Goal: Transaction & Acquisition: Purchase product/service

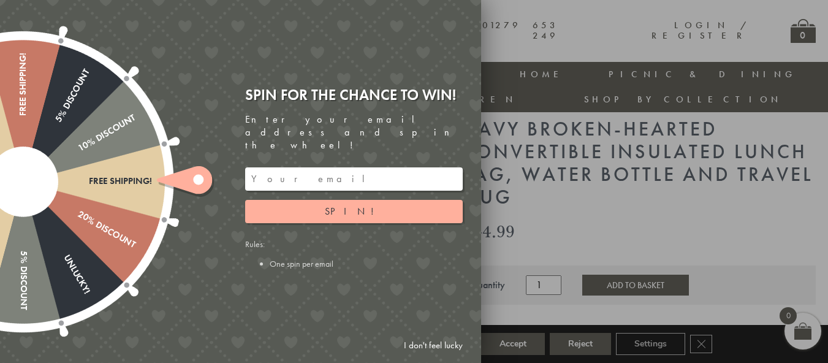
scroll to position [70, 0]
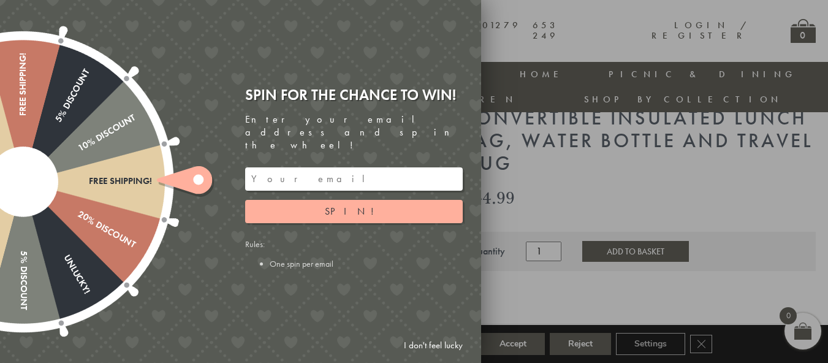
click at [308, 173] on input "email" at bounding box center [354, 178] width 218 height 23
type input "[EMAIL_ADDRESS][DOMAIN_NAME]"
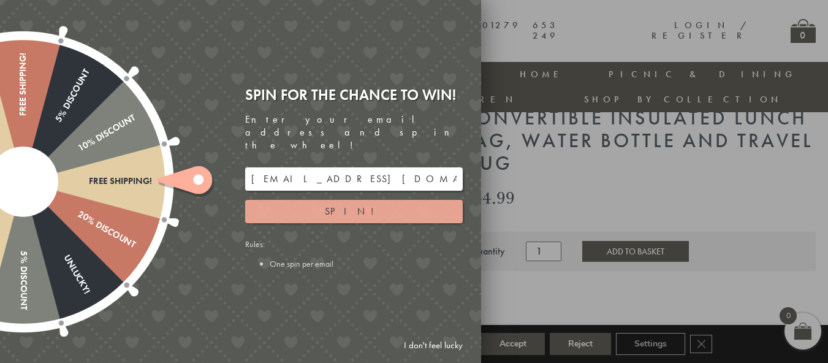
click at [382, 202] on button "Spin!" at bounding box center [354, 211] width 218 height 23
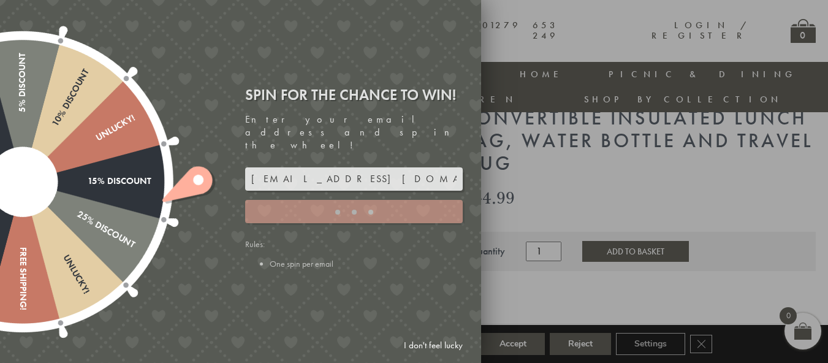
type input "82N8758V"
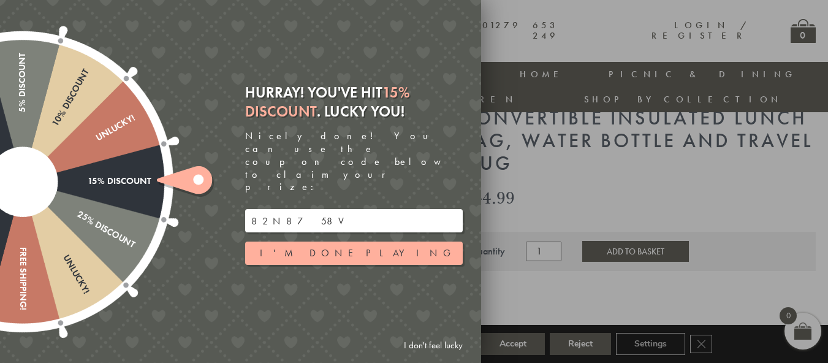
click at [306, 209] on input "82N8758V" at bounding box center [354, 220] width 218 height 23
drag, startPoint x: 303, startPoint y: 202, endPoint x: 241, endPoint y: 199, distance: 62.0
click at [242, 199] on div "Hurray! You've hit 15% Discount . Lucky you! Nicely done! You can use the coupo…" at bounding box center [358, 182] width 245 height 216
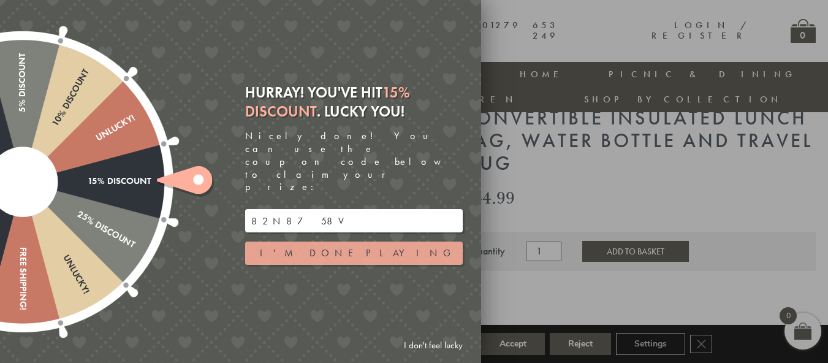
click at [364, 242] on button "I'm done playing" at bounding box center [354, 253] width 218 height 23
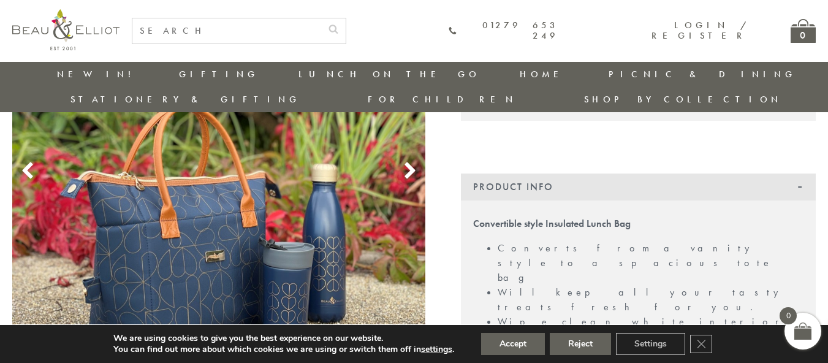
scroll to position [217, 0]
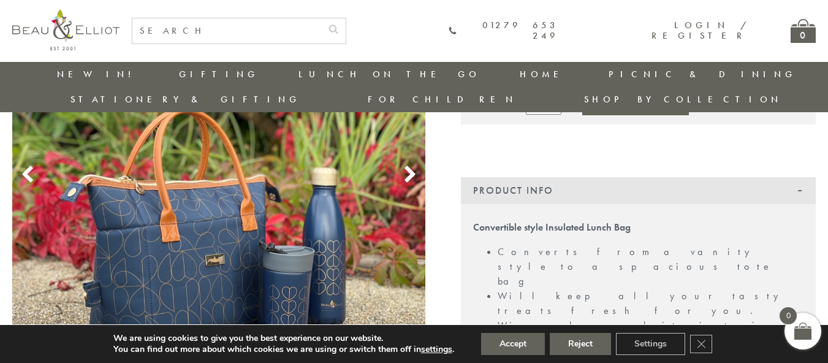
click at [406, 166] on icon at bounding box center [410, 175] width 18 height 18
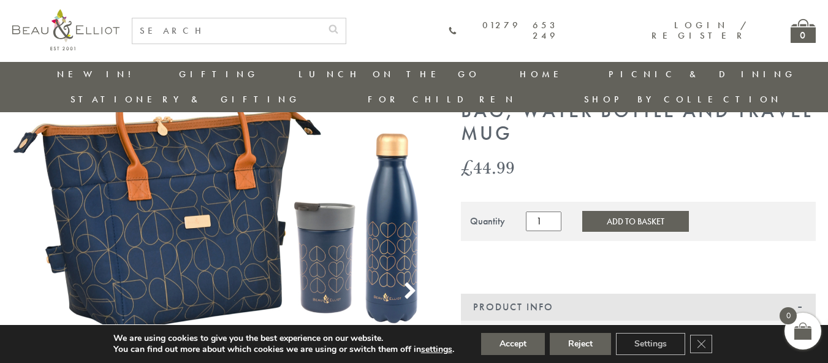
scroll to position [97, 0]
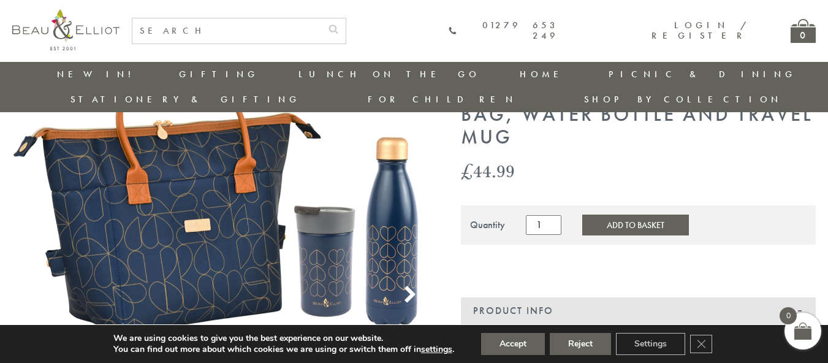
click at [412, 286] on use at bounding box center [410, 294] width 10 height 17
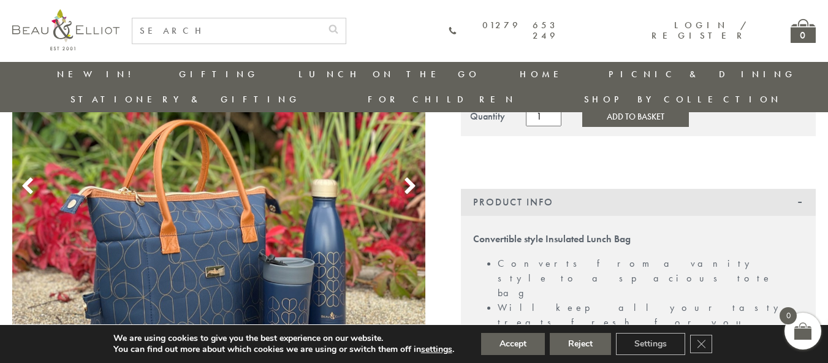
scroll to position [213, 0]
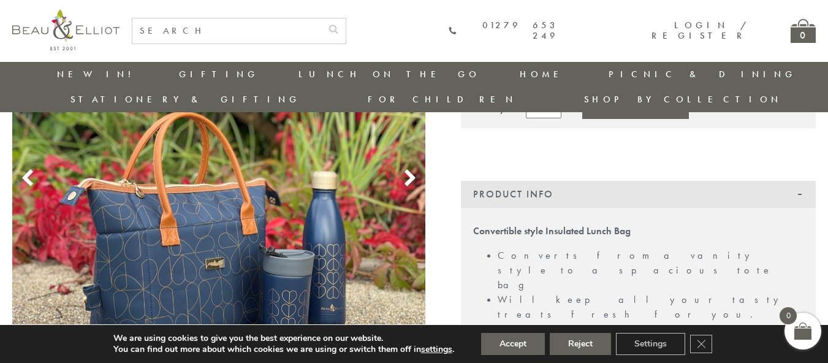
click at [413, 170] on use at bounding box center [410, 178] width 10 height 17
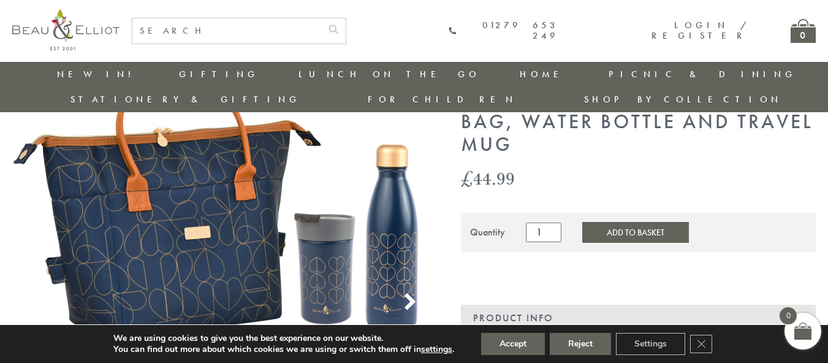
scroll to position [86, 0]
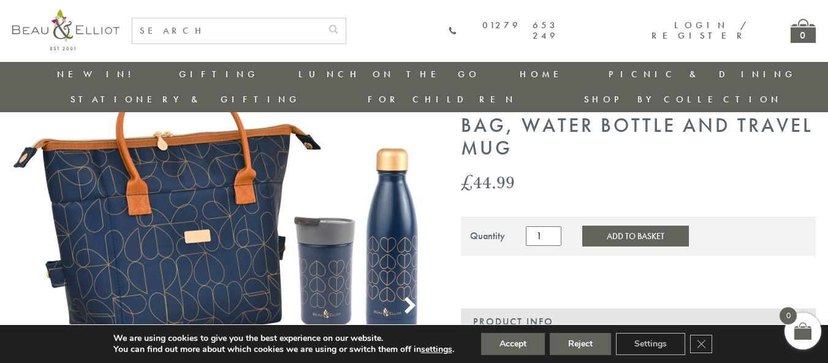
click at [413, 297] on use at bounding box center [410, 305] width 10 height 17
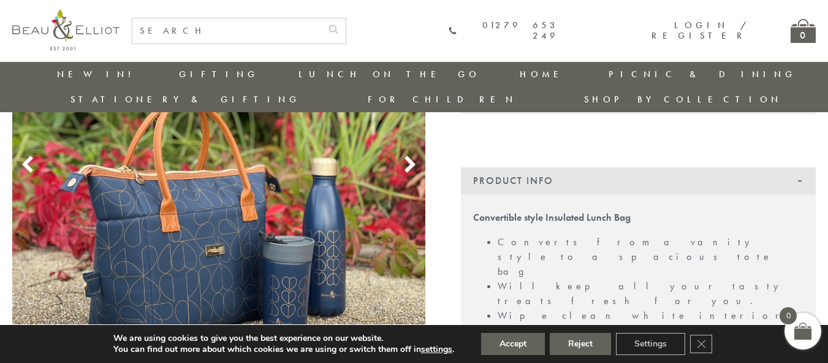
scroll to position [250, 0]
